Goal: Information Seeking & Learning: Check status

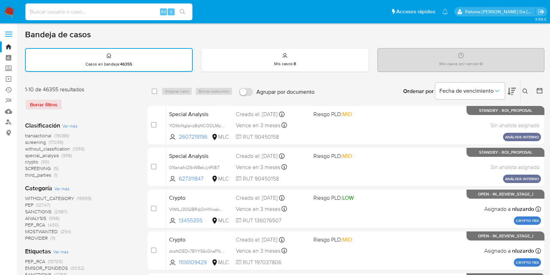
scroll to position [411, 0]
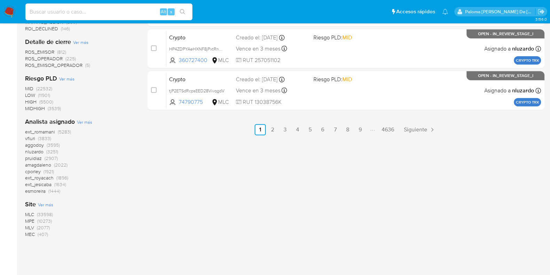
click at [133, 8] on input at bounding box center [108, 11] width 167 height 9
type input "393523084"
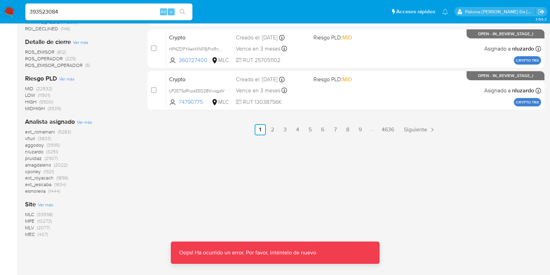
drag, startPoint x: 102, startPoint y: 18, endPoint x: 101, endPoint y: 11, distance: 7.3
click at [101, 17] on div "393523084 Alt s" at bounding box center [108, 11] width 167 height 17
click at [180, 11] on icon "search-icon" at bounding box center [183, 12] width 6 height 6
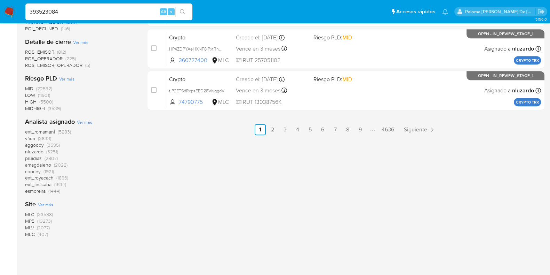
click at [97, 10] on input "393523084" at bounding box center [108, 11] width 167 height 9
click at [185, 13] on button "search-icon" at bounding box center [182, 12] width 14 height 10
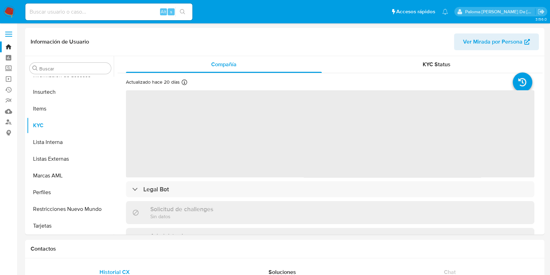
scroll to position [294, 0]
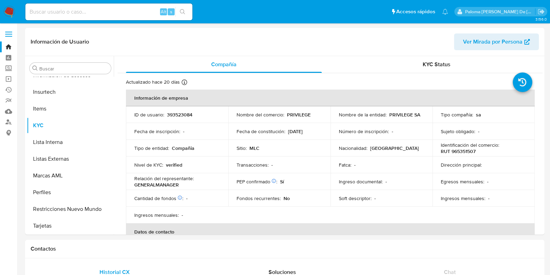
select select "10"
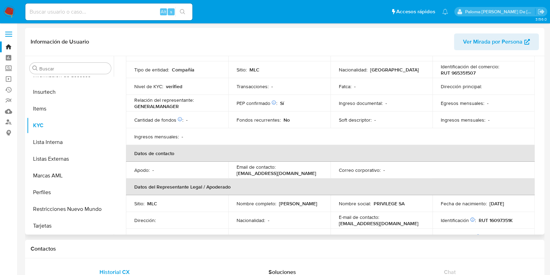
scroll to position [131, 0]
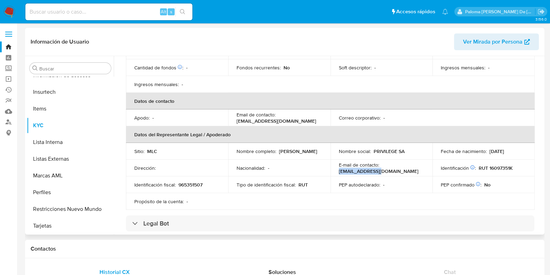
drag, startPoint x: 421, startPoint y: 170, endPoint x: 380, endPoint y: 168, distance: 41.1
click at [380, 168] on div "E-mail de contacto : sac@privilege.cl" at bounding box center [382, 167] width 86 height 13
copy p "sac@privilege.cl"
click at [107, 16] on div "Alt s" at bounding box center [108, 11] width 167 height 17
click at [108, 9] on input at bounding box center [108, 11] width 167 height 9
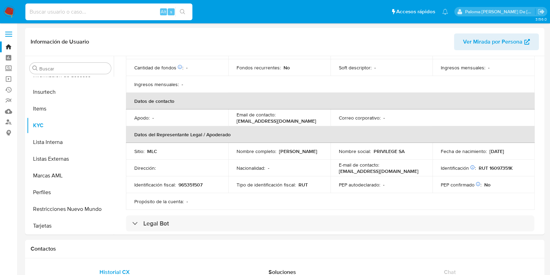
paste input "2645444580"
type input "2645444580"
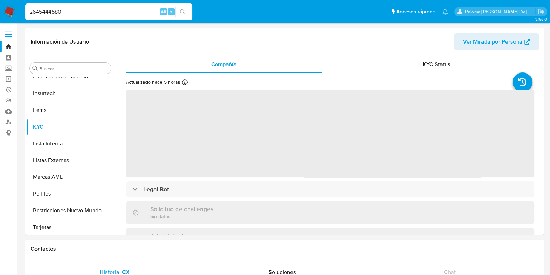
scroll to position [294, 0]
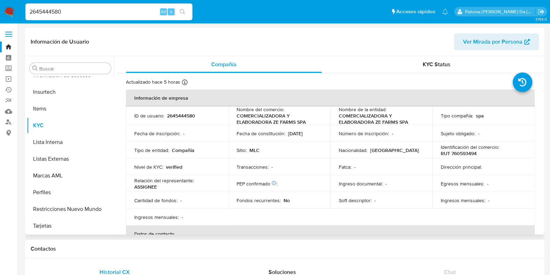
select select "10"
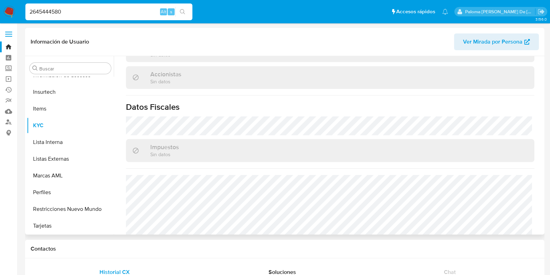
scroll to position [474, 0]
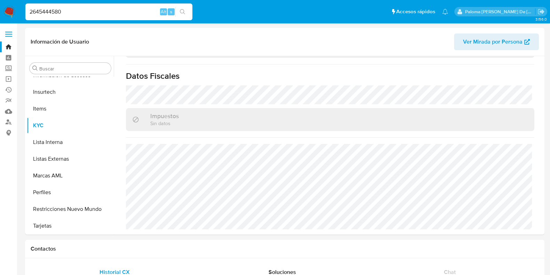
click at [80, 15] on input "2645444580" at bounding box center [108, 11] width 167 height 9
paste input "2359530366"
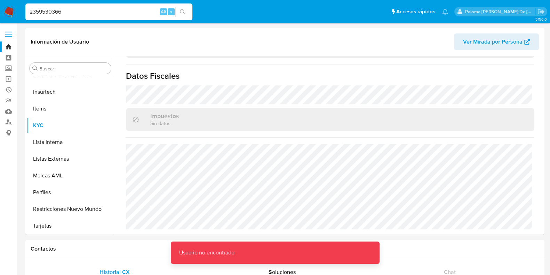
click at [85, 9] on input "2359530366" at bounding box center [108, 11] width 167 height 9
click at [32, 8] on input "2359530366" at bounding box center [108, 11] width 167 height 9
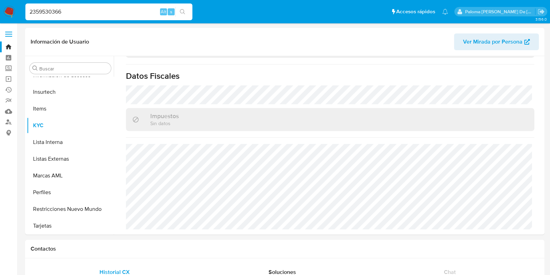
type input "2359530366"
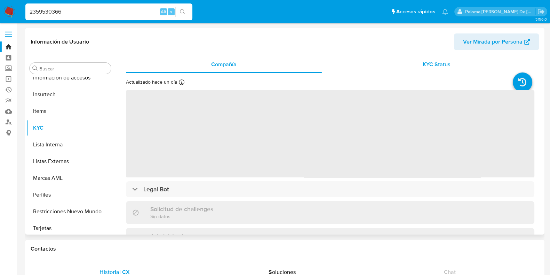
scroll to position [294, 0]
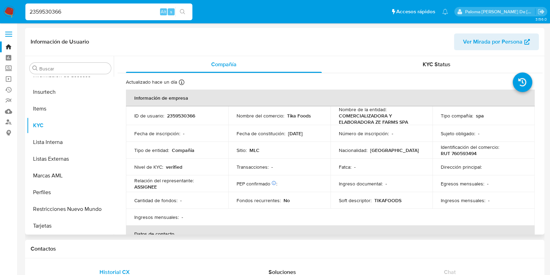
select select "10"
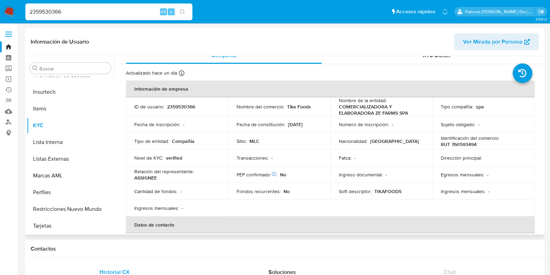
scroll to position [0, 0]
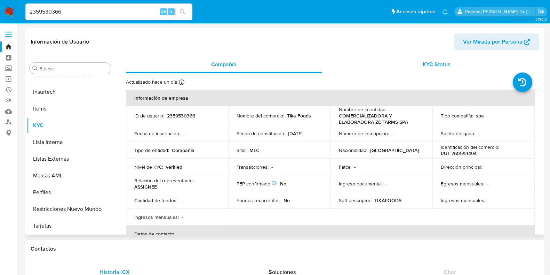
click at [440, 56] on div "KYC Status" at bounding box center [437, 64] width 196 height 17
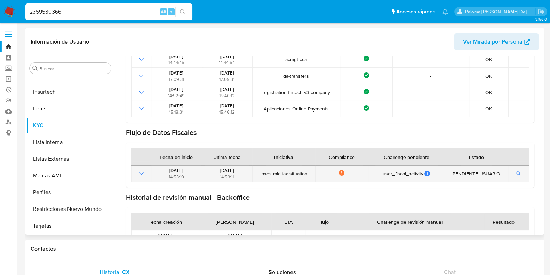
scroll to position [142, 0]
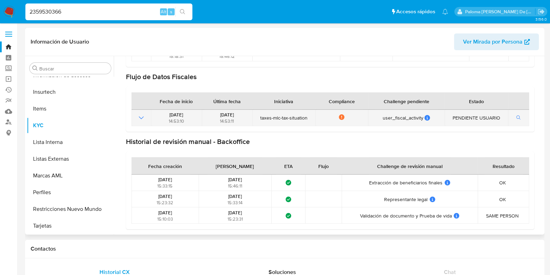
click at [141, 114] on icon "Mostrar operación" at bounding box center [141, 117] width 8 height 8
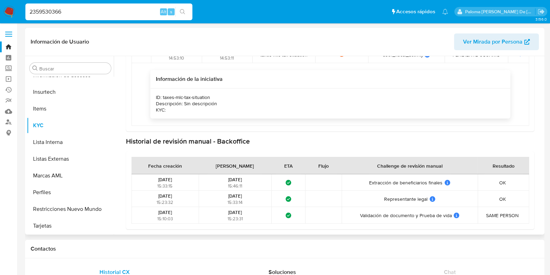
scroll to position [0, 0]
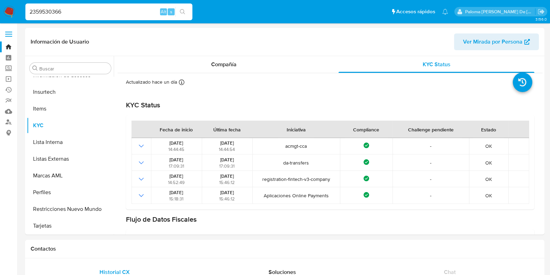
click at [10, 13] on img at bounding box center [9, 12] width 12 height 12
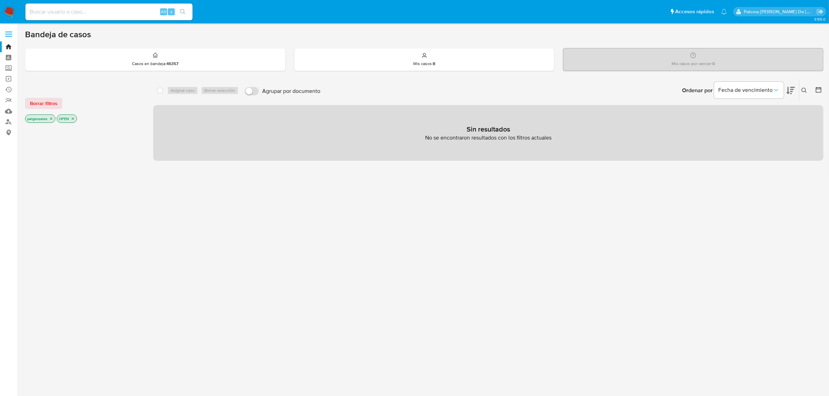
click at [64, 12] on input at bounding box center [108, 11] width 167 height 9
paste input "2645323996"
type input "2645323996"
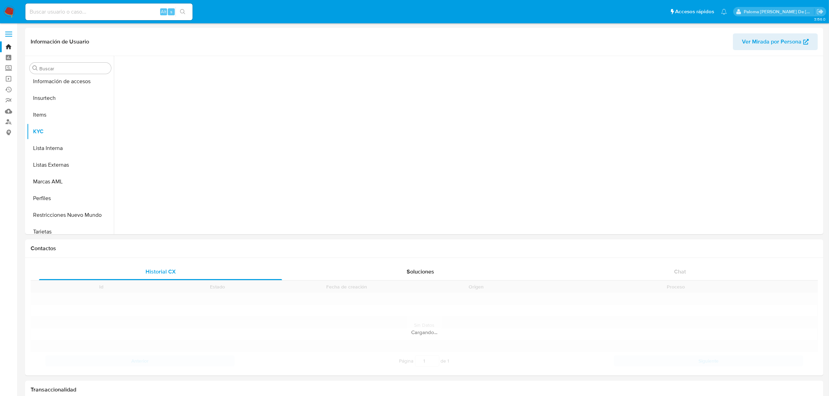
scroll to position [293, 0]
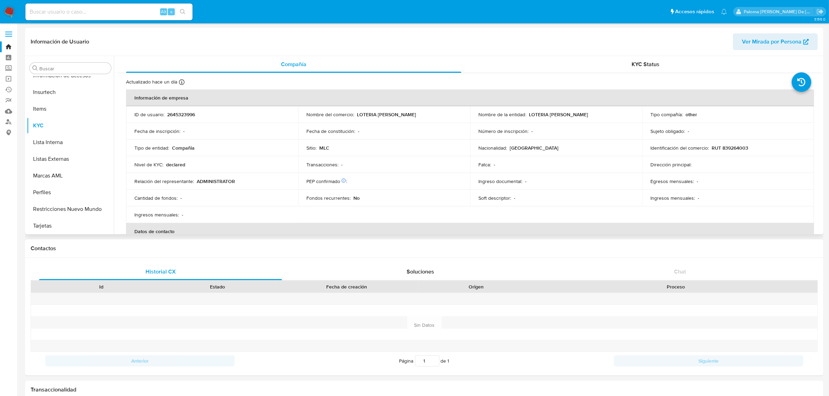
select select "10"
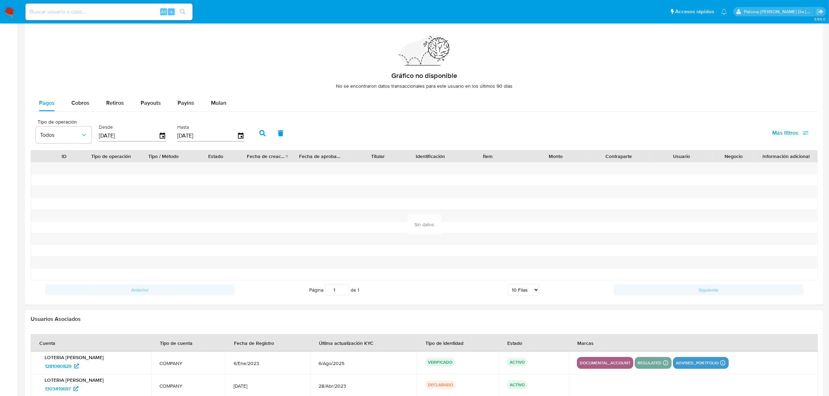
scroll to position [631, 0]
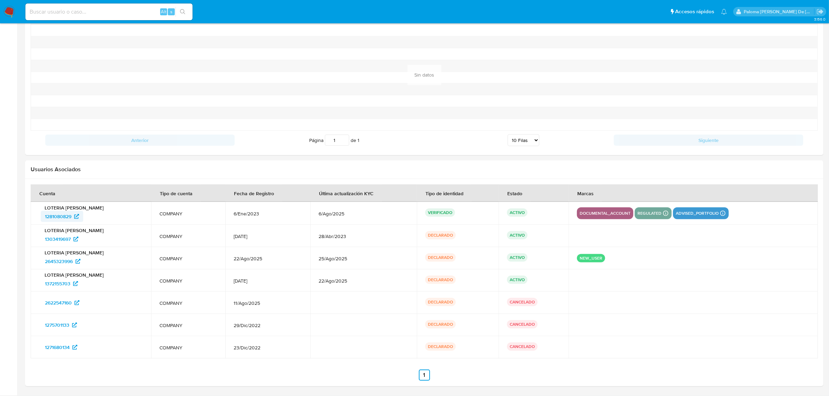
click at [59, 217] on span "1281080829" at bounding box center [58, 216] width 26 height 11
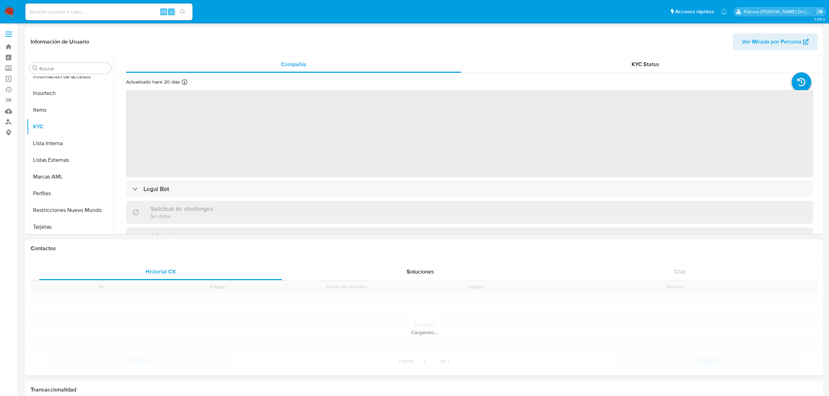
scroll to position [293, 0]
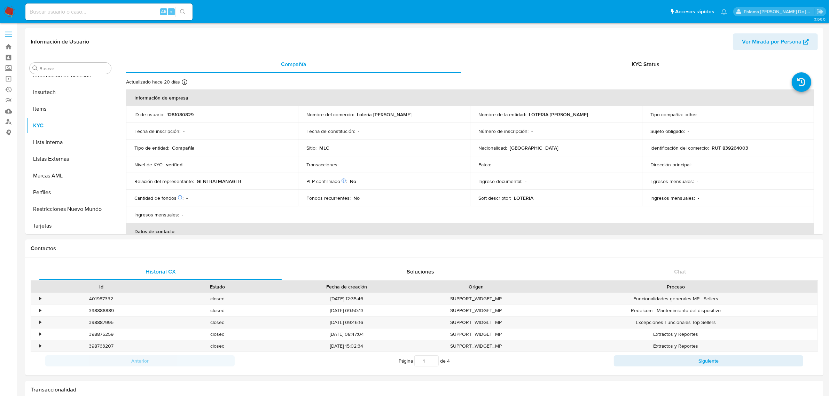
select select "10"
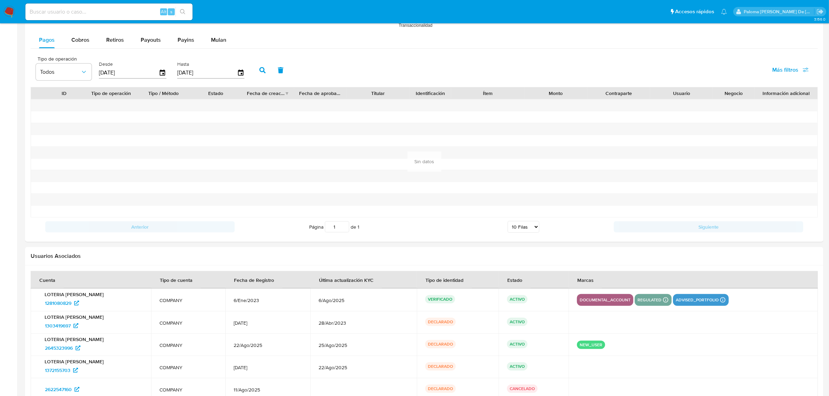
scroll to position [738, 0]
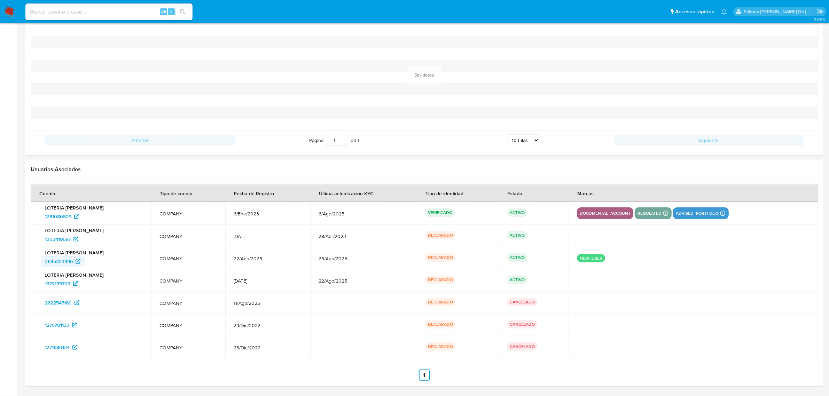
click at [59, 262] on span "2645323996" at bounding box center [59, 261] width 28 height 11
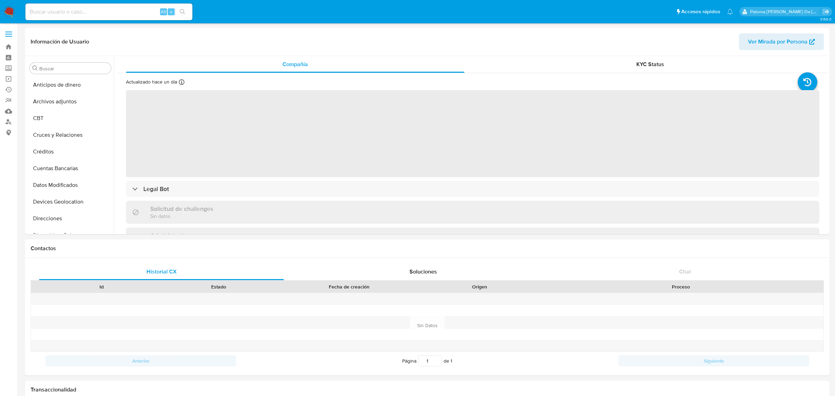
select select "10"
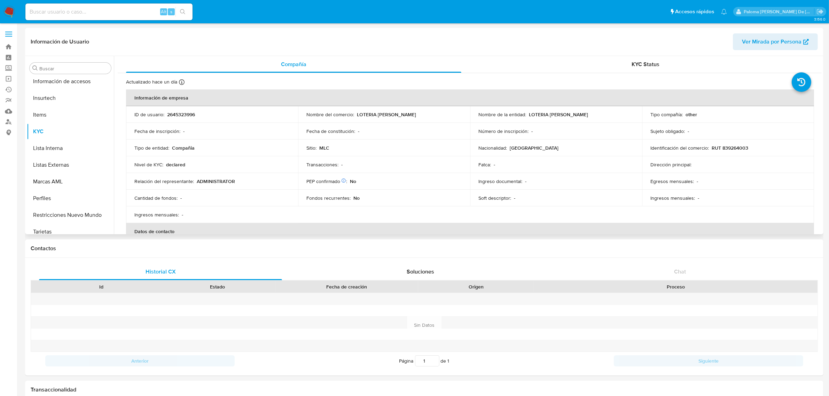
scroll to position [293, 0]
